Goal: Navigation & Orientation: Go to known website

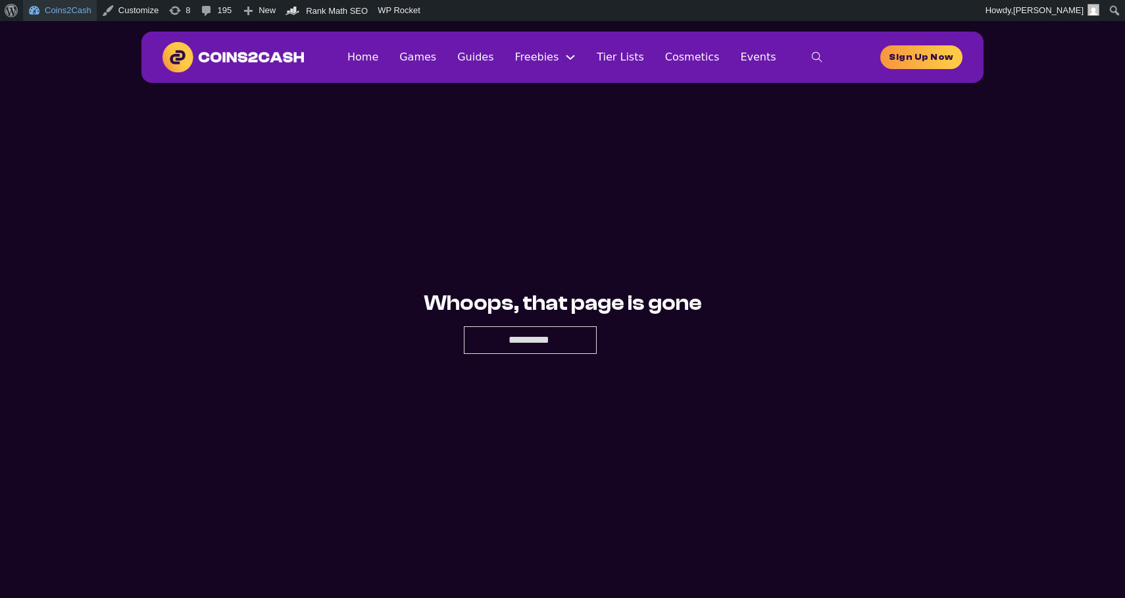
click at [62, 12] on link "Coins2Cash" at bounding box center [60, 10] width 74 height 21
